Goal: Task Accomplishment & Management: Use online tool/utility

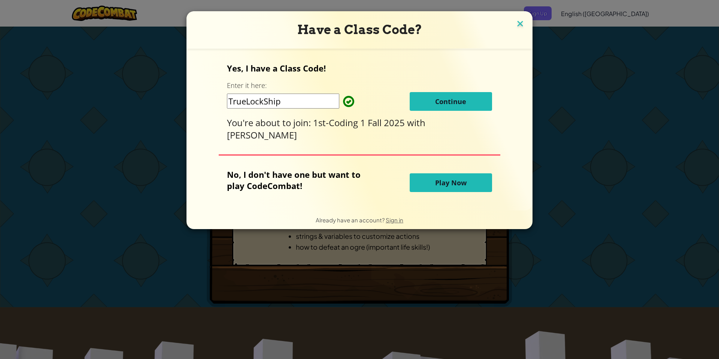
click at [522, 23] on img at bounding box center [520, 24] width 10 height 11
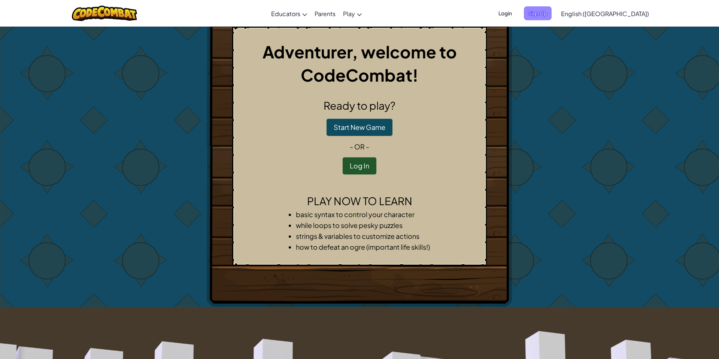
click at [552, 10] on span "Sign Up" at bounding box center [538, 13] width 28 height 14
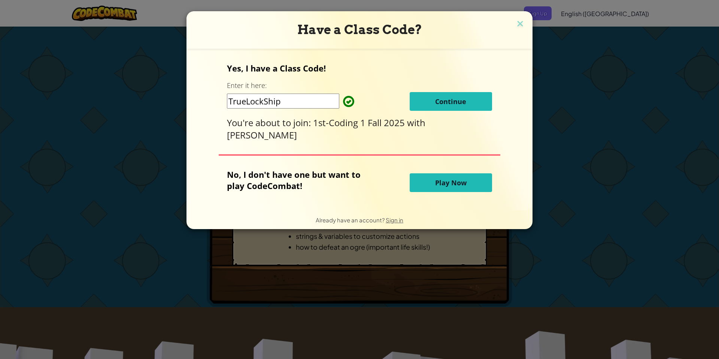
drag, startPoint x: 308, startPoint y: 99, endPoint x: 215, endPoint y: 111, distance: 93.6
click at [215, 111] on div "Yes, I have a Class Code! Enter it here: TrueLockShip Continue You're about to …" at bounding box center [359, 129] width 331 height 147
type input "TrueLockShip"
click at [448, 97] on span "Continue" at bounding box center [450, 101] width 31 height 9
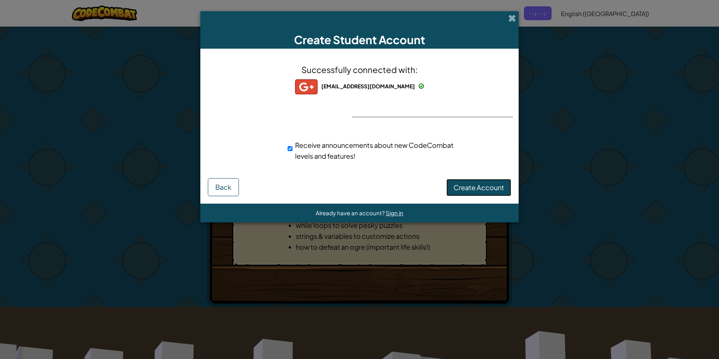
click at [486, 188] on span "Create Account" at bounding box center [479, 187] width 51 height 9
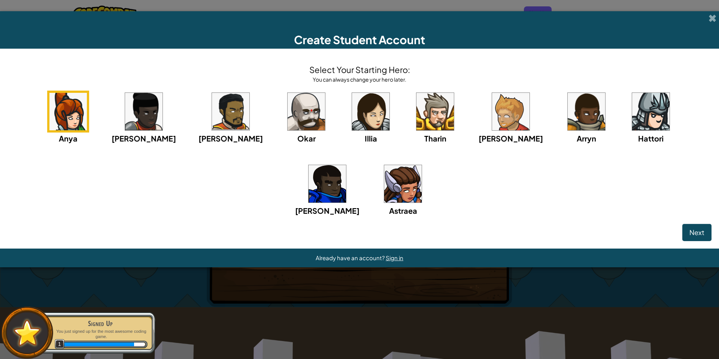
click at [75, 119] on img at bounding box center [67, 111] width 37 height 37
click at [365, 134] on span "Illia" at bounding box center [371, 138] width 12 height 9
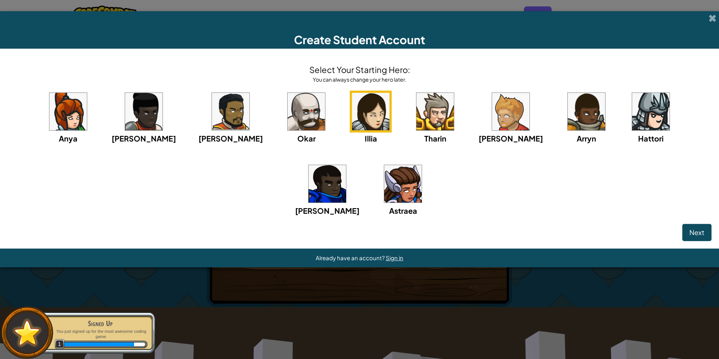
click at [350, 92] on div "Illia" at bounding box center [371, 118] width 42 height 54
click at [702, 238] on button "Next" at bounding box center [697, 232] width 29 height 17
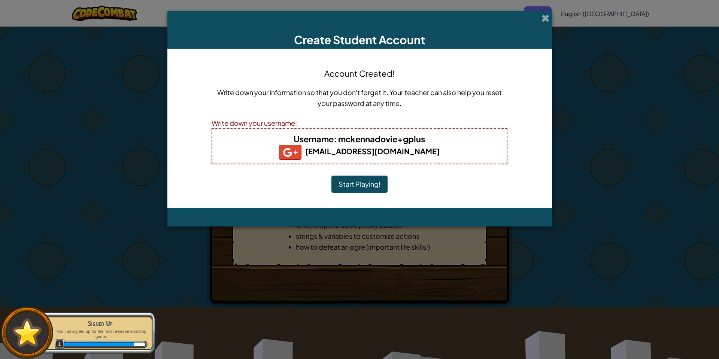
click at [347, 181] on button "Start Playing!" at bounding box center [360, 184] width 56 height 17
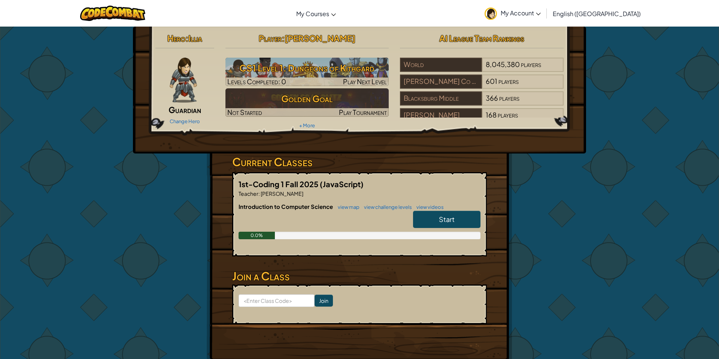
click at [526, 11] on link "My Account" at bounding box center [513, 13] width 64 height 24
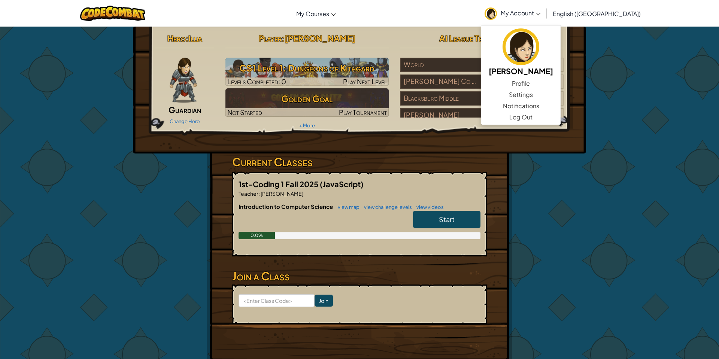
click at [667, 53] on div "Hero : Illia Guardian Change Hero Player : [PERSON_NAME] CS1 Level 1: Dungeons …" at bounding box center [359, 196] width 719 height 340
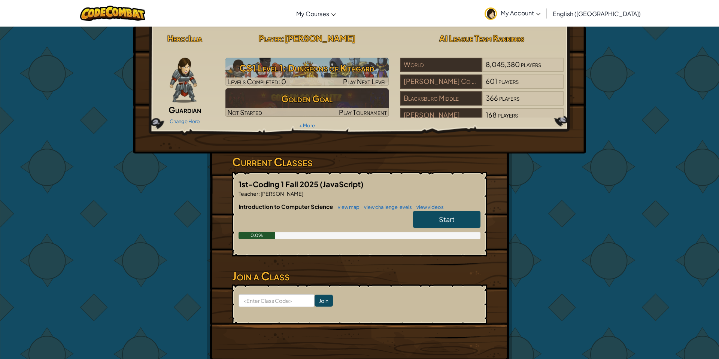
click at [458, 212] on link "Start" at bounding box center [446, 219] width 67 height 17
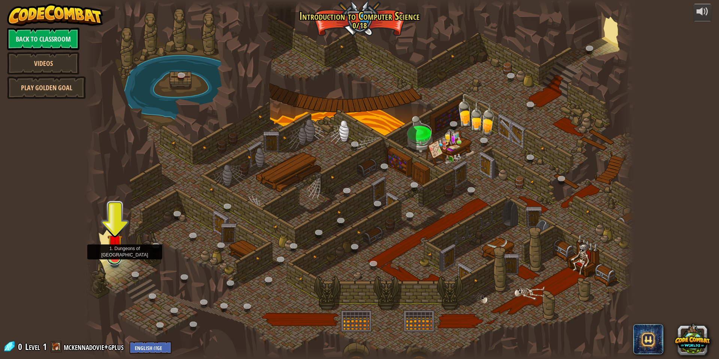
click at [115, 259] on link at bounding box center [114, 257] width 15 height 15
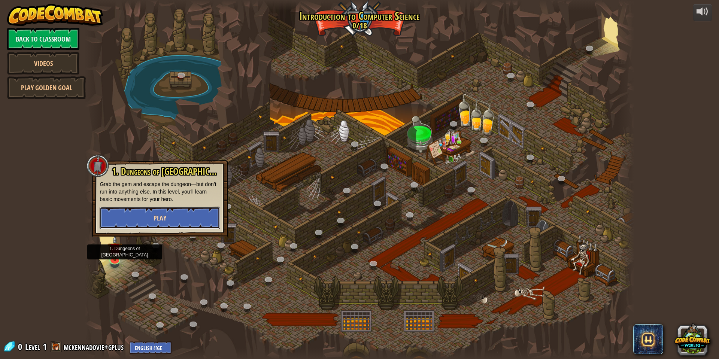
click at [143, 212] on button "Play" at bounding box center [160, 218] width 121 height 22
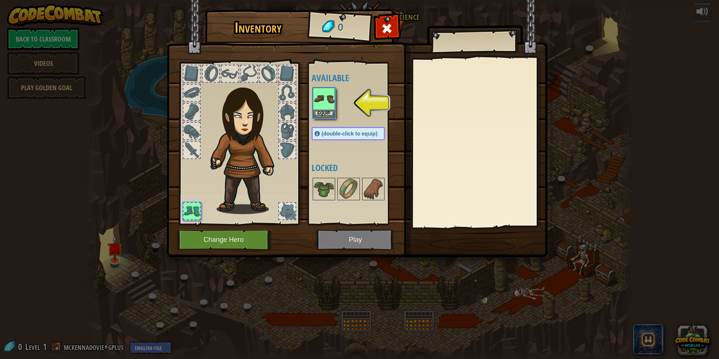
click at [402, 22] on img at bounding box center [357, 122] width 381 height 272
click at [391, 31] on span at bounding box center [387, 28] width 12 height 12
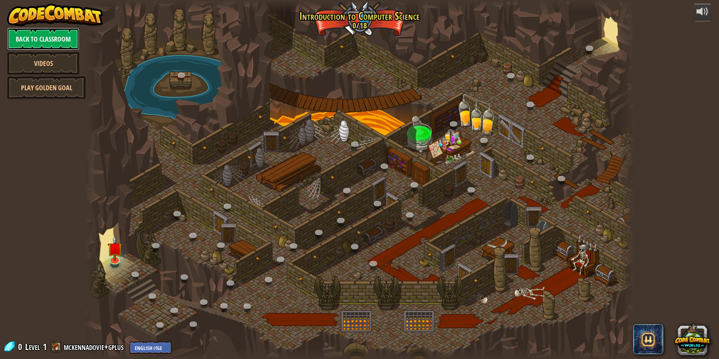
click at [68, 30] on link "Back to Classroom" at bounding box center [43, 39] width 72 height 22
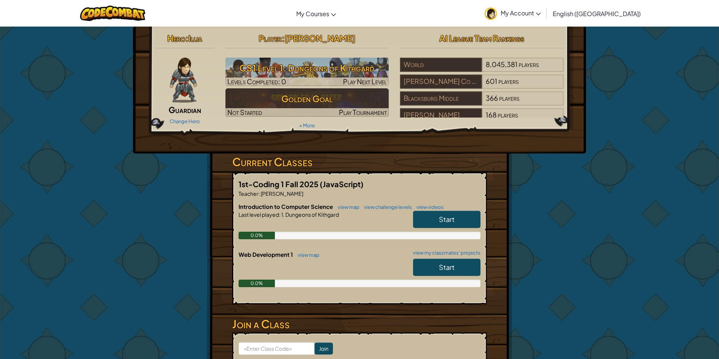
click at [431, 267] on link "Start" at bounding box center [446, 267] width 67 height 17
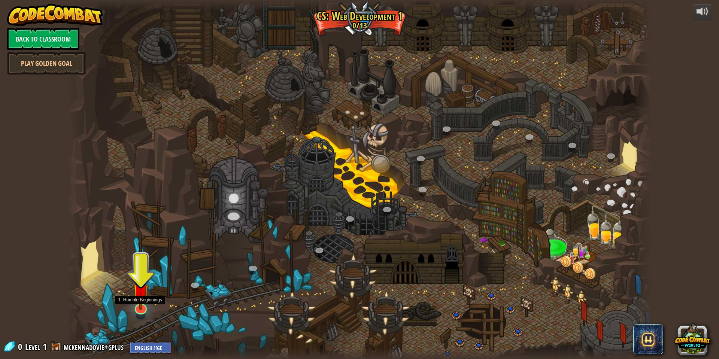
click at [144, 308] on img at bounding box center [141, 291] width 16 height 37
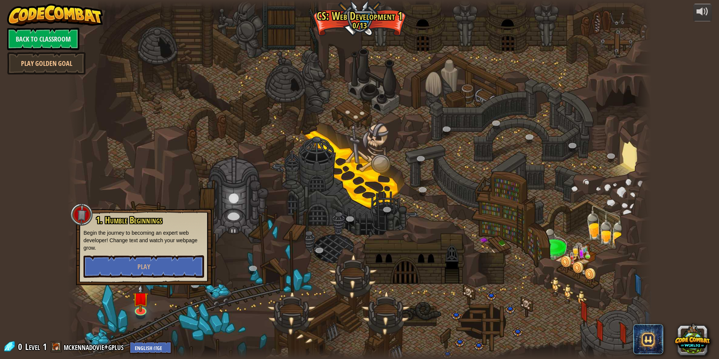
click at [141, 279] on div "1. Humble Beginnings Begin the journey to becoming an expert web developer! Cha…" at bounding box center [144, 247] width 136 height 76
click at [144, 271] on span "Play" at bounding box center [143, 266] width 13 height 9
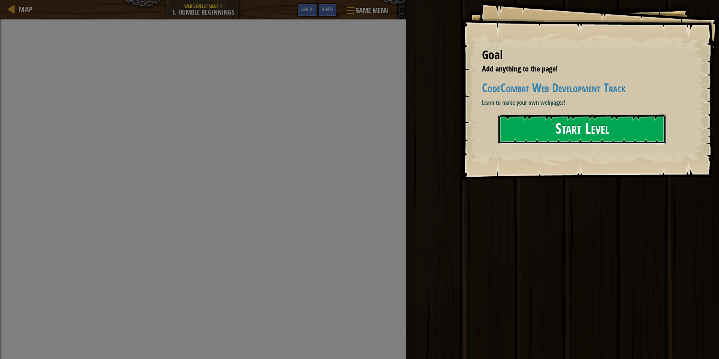
click at [557, 135] on button "Start Level" at bounding box center [582, 130] width 167 height 30
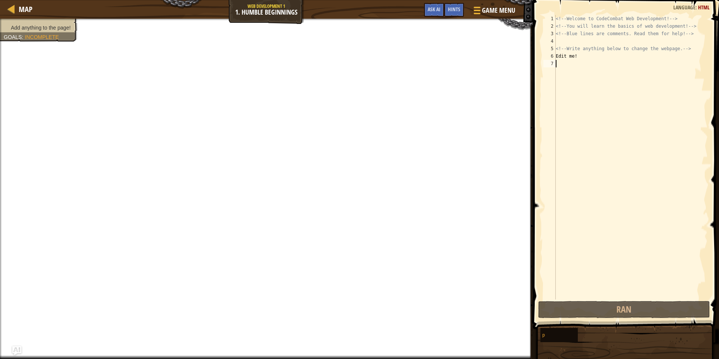
type textarea "<"
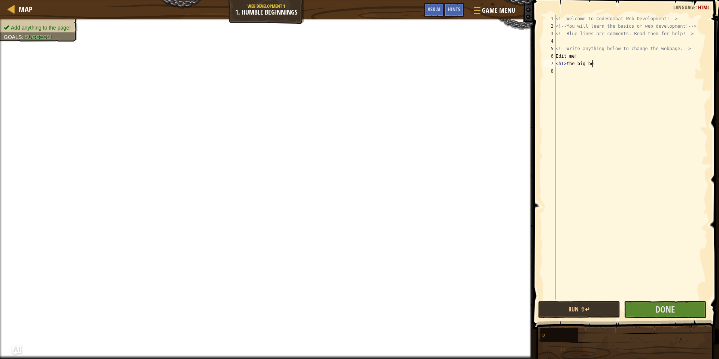
scroll to position [3, 6]
click at [569, 64] on div "<!-- Welcome to CodeCombat Web Development! --> <!-- You will learn the basics …" at bounding box center [631, 165] width 154 height 300
click at [579, 66] on div "<!-- Welcome to CodeCombat Web Development! --> <!-- You will learn the basics …" at bounding box center [631, 165] width 154 height 300
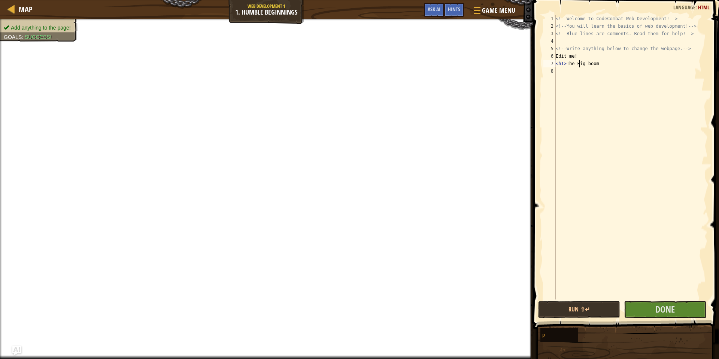
click at [590, 65] on div "<!-- Welcome to CodeCombat Web Development! --> <!-- You will learn the basics …" at bounding box center [631, 165] width 154 height 300
click at [601, 65] on div "<!-- Welcome to CodeCombat Web Development! --> <!-- You will learn the basics …" at bounding box center [631, 165] width 154 height 300
type textarea "<h1>The Big Boom</h1>"
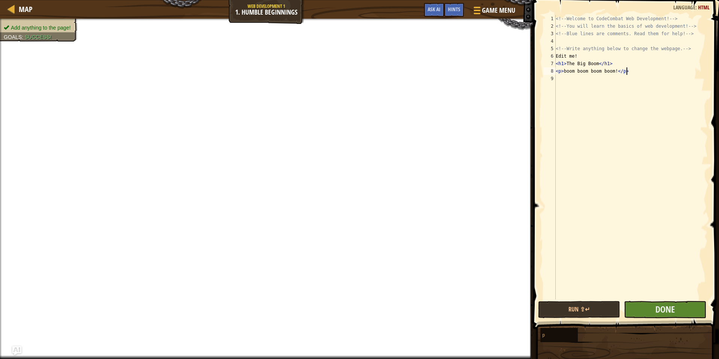
type textarea "<p>boom boom boom boom!</p>"
click at [653, 311] on button "Done" at bounding box center [665, 309] width 82 height 17
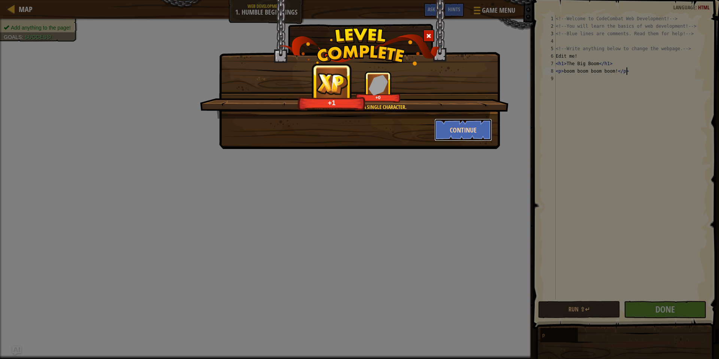
click at [456, 127] on button "Continue" at bounding box center [464, 130] width 58 height 22
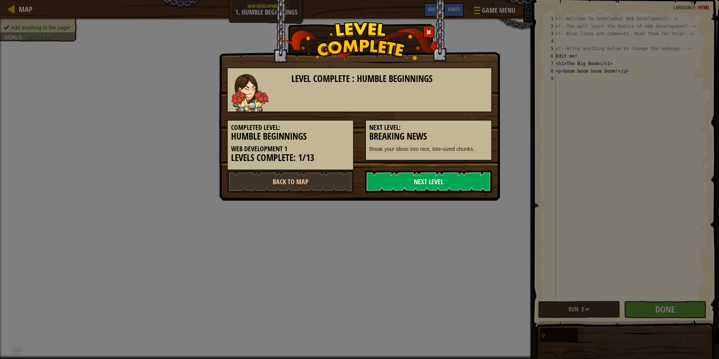
click at [443, 187] on link "Next Level" at bounding box center [428, 181] width 127 height 22
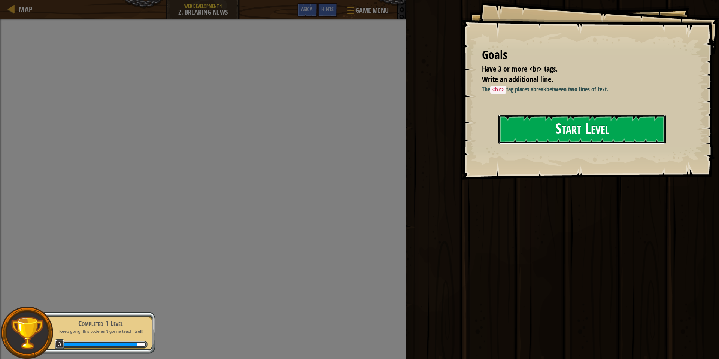
click at [520, 133] on button "Start Level" at bounding box center [582, 130] width 167 height 30
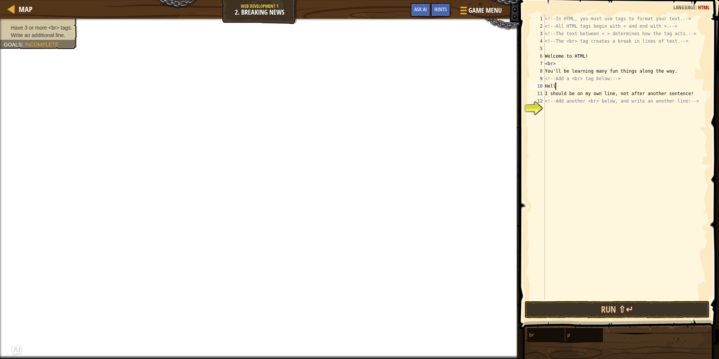
scroll to position [3, 1]
type textarea "H"
click at [627, 86] on div "<!-- In HTML, you must use tags to format your text. --> <!-- All HTML tags beg…" at bounding box center [626, 165] width 164 height 300
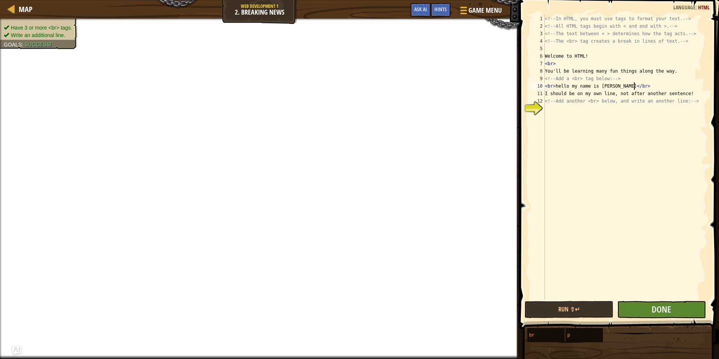
scroll to position [3, 12]
click at [638, 86] on div "<!-- In HTML, you must use tags to format your text. --> <!-- All HTML tags beg…" at bounding box center [626, 165] width 164 height 300
type textarea "<br> hello my name is [PERSON_NAME]</br>"
click at [636, 307] on button "Done" at bounding box center [661, 309] width 89 height 17
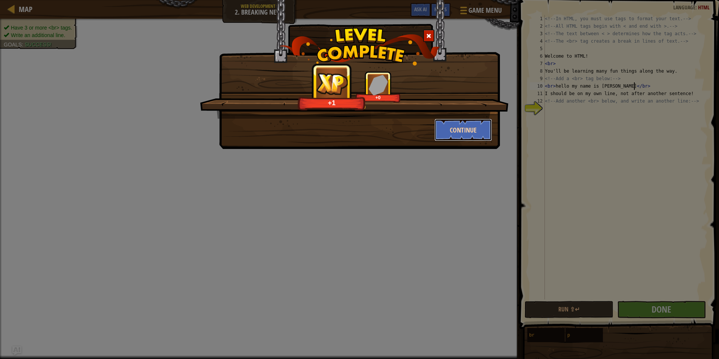
click at [456, 122] on button "Continue" at bounding box center [464, 130] width 58 height 22
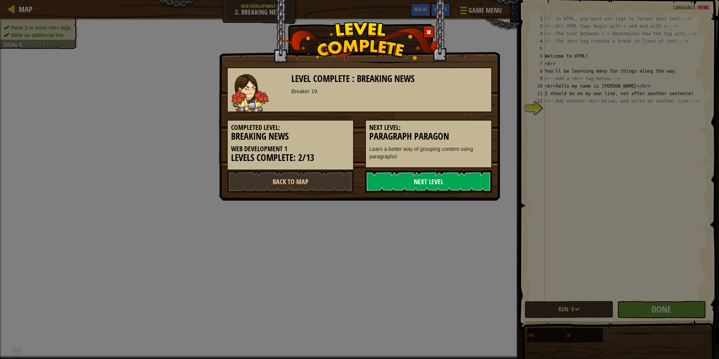
click at [415, 191] on link "Next Level" at bounding box center [428, 181] width 127 height 22
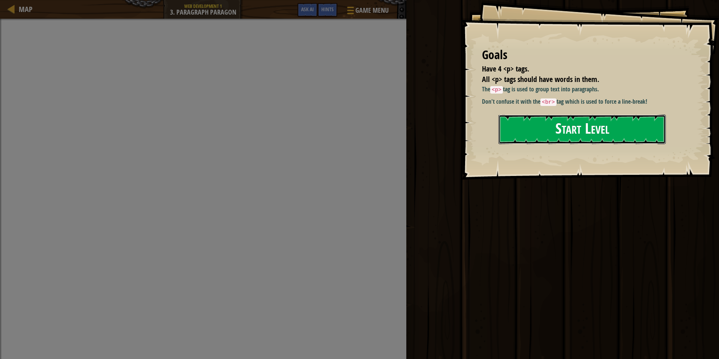
click at [516, 130] on button "Start Level" at bounding box center [582, 130] width 167 height 30
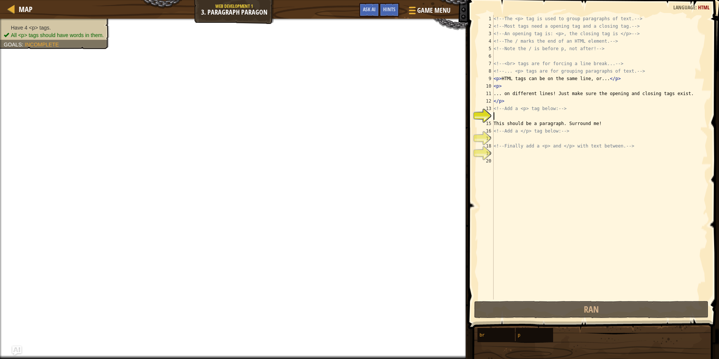
click at [526, 87] on div "<!-- The <p> tag is used to group paragraphs of text. --> <!-- Most tags need a…" at bounding box center [600, 165] width 216 height 300
type textarea "<p>"
click at [514, 116] on div "<!-- The <p> tag is used to group paragraphs of text. --> <!-- Most tags need a…" at bounding box center [600, 165] width 216 height 300
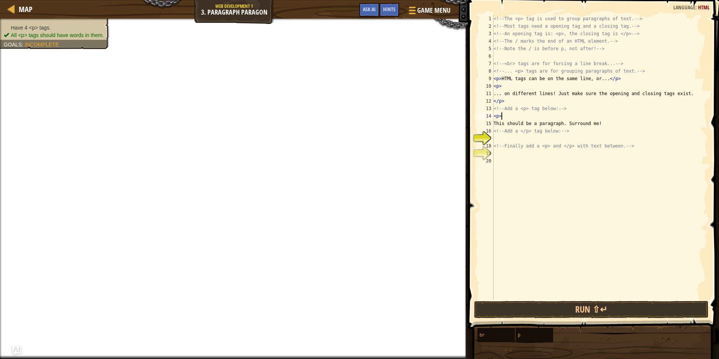
scroll to position [3, 1]
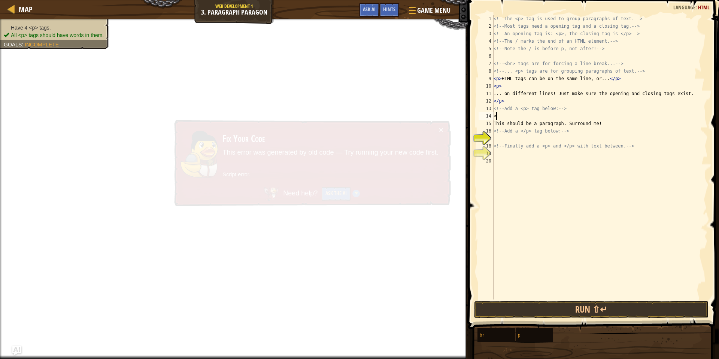
type textarea "<"
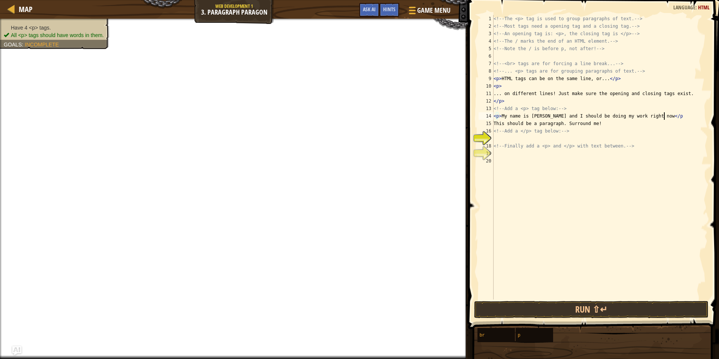
type textarea "<p>My name is [PERSON_NAME] and I should be doing my work right now </p>"
click at [519, 139] on div "<!-- The <p> tag is used to group paragraphs of text. --> <!-- Most tags need a…" at bounding box center [600, 165] width 216 height 300
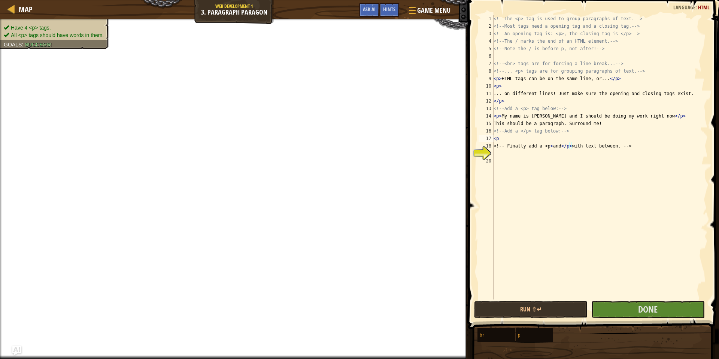
scroll to position [3, 1]
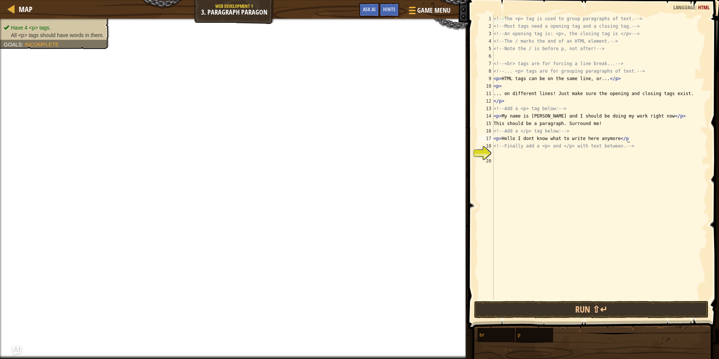
type textarea "<p> Hello I dont know what to write here anymore</p>"
click at [495, 154] on div "<!-- The <p> tag is used to group paragraphs of text. --> <!-- Most tags need a…" at bounding box center [600, 165] width 216 height 300
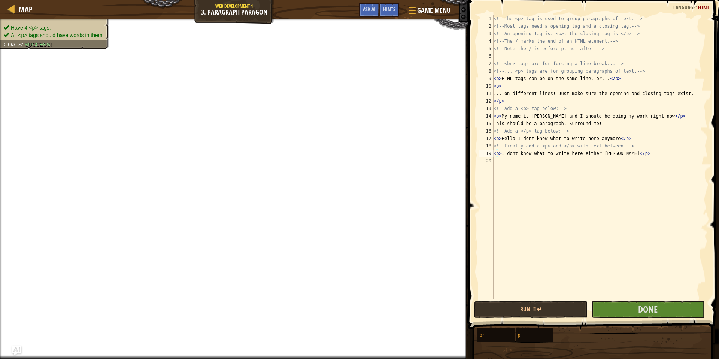
scroll to position [3, 19]
type textarea "<p> I dont know what to write here either haha </p>"
click at [630, 317] on button "Done" at bounding box center [648, 309] width 114 height 17
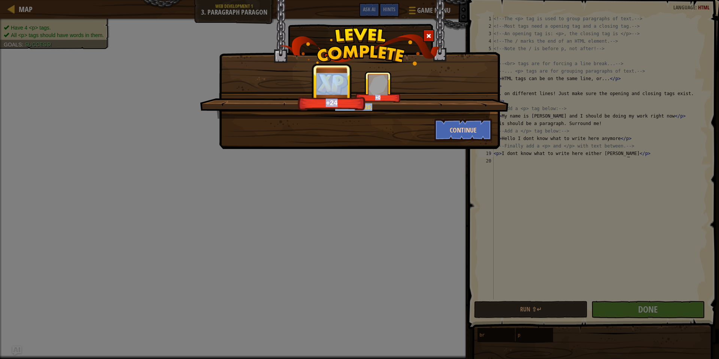
drag, startPoint x: 444, startPoint y: 118, endPoint x: 449, endPoint y: 121, distance: 5.0
click at [448, 120] on div "Text: organized. +24 +0 Continue" at bounding box center [359, 106] width 265 height 70
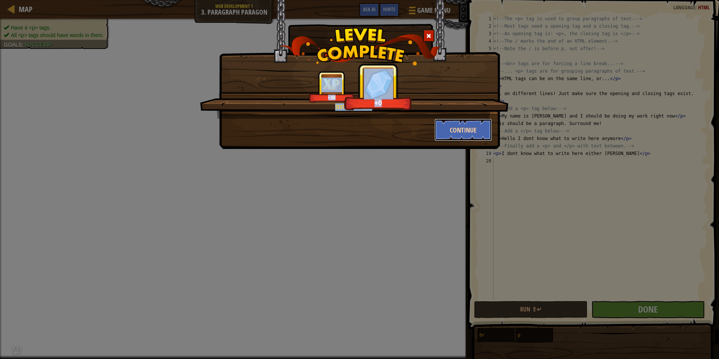
click at [452, 123] on button "Continue" at bounding box center [464, 130] width 58 height 22
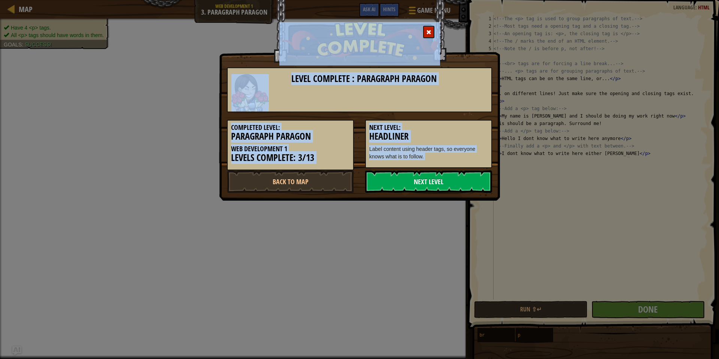
click at [403, 184] on link "Next Level" at bounding box center [428, 181] width 127 height 22
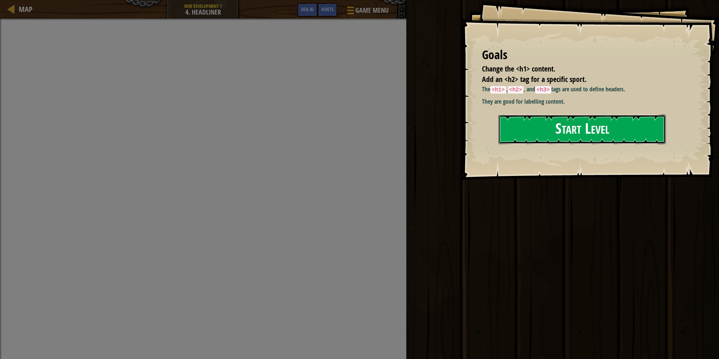
click at [542, 130] on button "Start Level" at bounding box center [582, 130] width 167 height 30
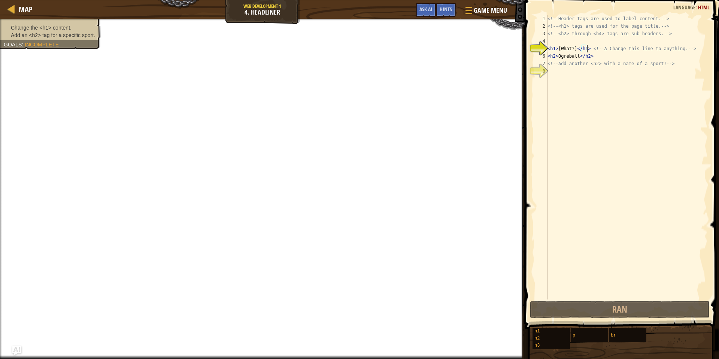
click at [587, 48] on div "<!-- Header tags are used to label content. --> <!-- <h1> tags are used for the…" at bounding box center [627, 165] width 162 height 300
click at [575, 50] on div "<!-- Header tags are used to label content. --> <!-- <h1> tags are used for the…" at bounding box center [627, 165] width 162 height 300
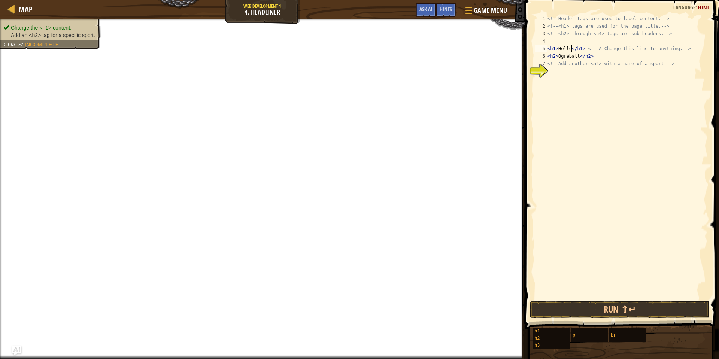
scroll to position [3, 4]
click at [572, 61] on div "<!-- Header tags are used to label content. --> <!-- <h1> tags are used for the…" at bounding box center [627, 165] width 162 height 300
click at [578, 58] on div "<!-- Header tags are used to label content. --> <!-- <h1> tags are used for the…" at bounding box center [627, 165] width 162 height 300
click at [579, 58] on div "<!-- Header tags are used to label content. --> <!-- <h1> tags are used for the…" at bounding box center [627, 165] width 162 height 300
drag, startPoint x: 682, startPoint y: 63, endPoint x: 545, endPoint y: 63, distance: 137.1
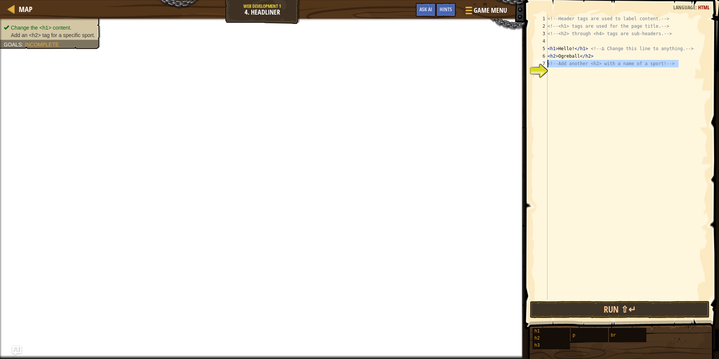
click at [545, 63] on div "<h1>Hello!</h1> <!-- ∆ Change this line to anything. --> 1 2 3 4 5 6 7 8 <!-- H…" at bounding box center [621, 157] width 174 height 285
type textarea "<!-- Add another <h2> with a name of a sport! -->"
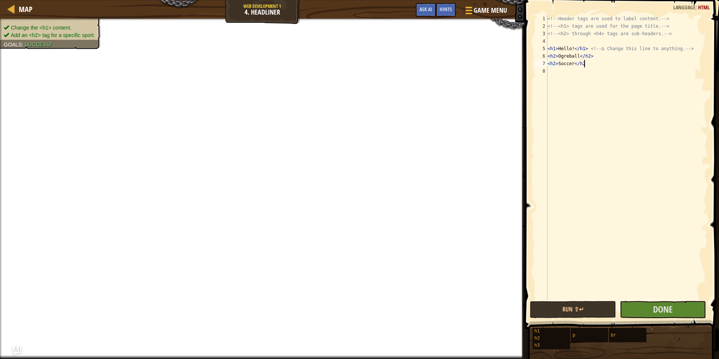
scroll to position [3, 5]
type textarea "<h2>Soccer</h2>"
click at [666, 309] on span "Done" at bounding box center [662, 309] width 19 height 12
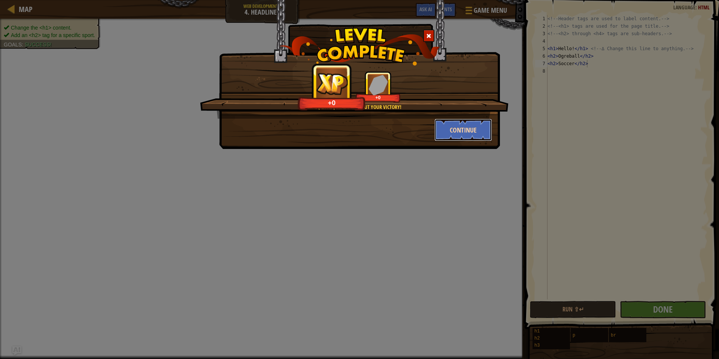
click at [458, 133] on button "Continue" at bounding box center [464, 130] width 58 height 22
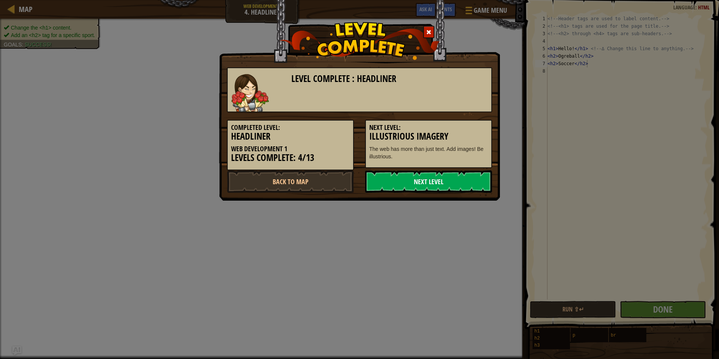
click at [454, 185] on link "Next Level" at bounding box center [428, 181] width 127 height 22
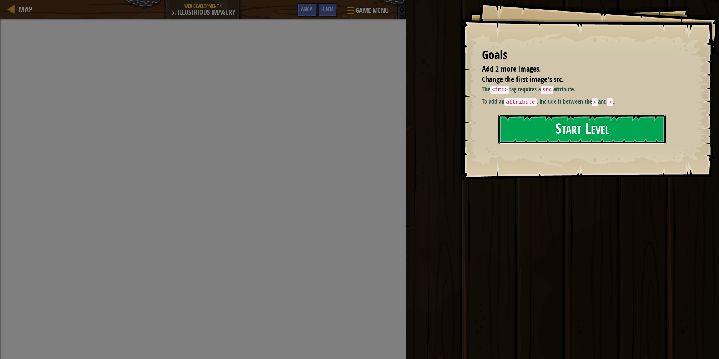
click at [611, 131] on button "Start Level" at bounding box center [582, 130] width 167 height 30
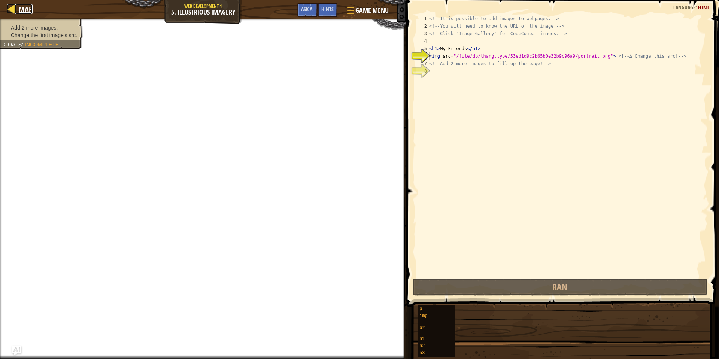
click at [16, 9] on link "Map" at bounding box center [24, 9] width 18 height 10
